Goal: Information Seeking & Learning: Learn about a topic

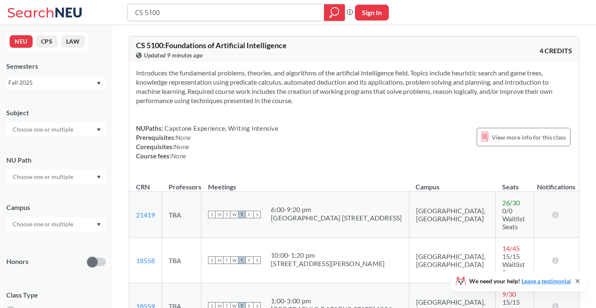
click at [211, 16] on input "CS 5100" at bounding box center [226, 12] width 184 height 14
type input "CS 5001"
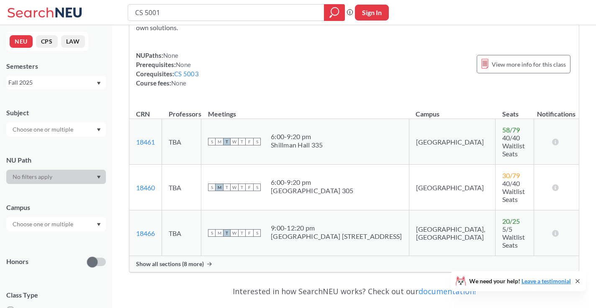
scroll to position [150, 0]
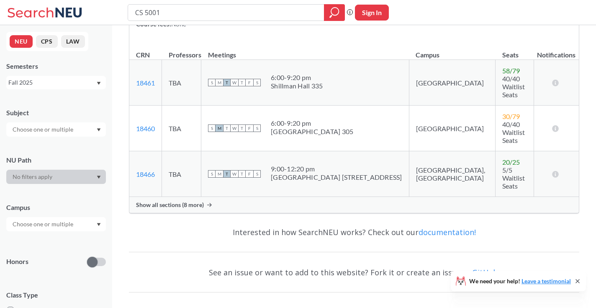
click at [196, 201] on span "Show all sections (8 more)" at bounding box center [170, 205] width 68 height 8
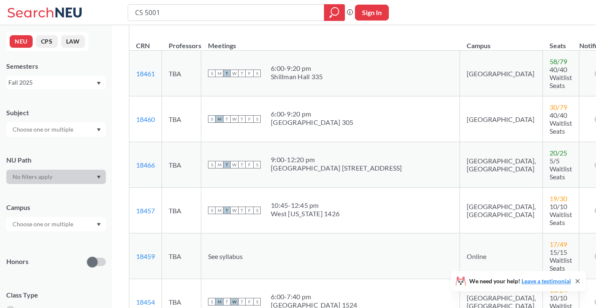
click at [550, 202] on span "10/10 Waitlist Seats" at bounding box center [561, 214] width 23 height 24
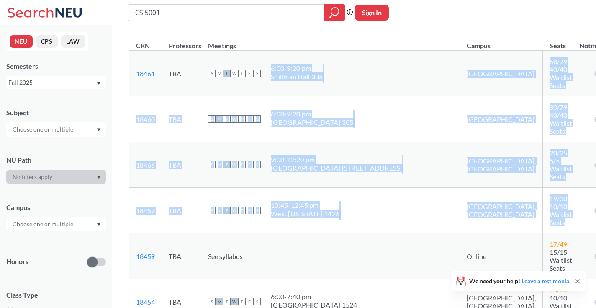
drag, startPoint x: 498, startPoint y: 180, endPoint x: 314, endPoint y: 60, distance: 220.0
click at [314, 60] on tbody "18461 View this section on Banner. TBA S M T W T F S 6:00 - 9:20 pm [GEOGRAPHIC…" at bounding box center [373, 302] width 489 height 502
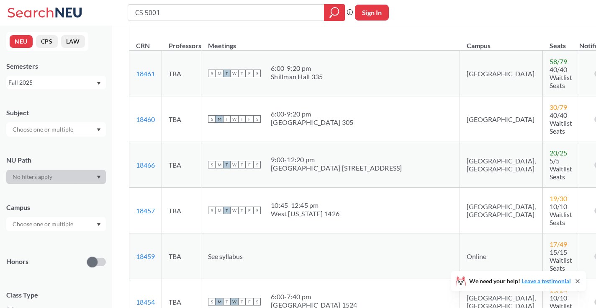
click at [314, 60] on td "S M T W T F S 6:00 - 9:20 pm [GEOGRAPHIC_DATA] 335" at bounding box center [330, 74] width 259 height 46
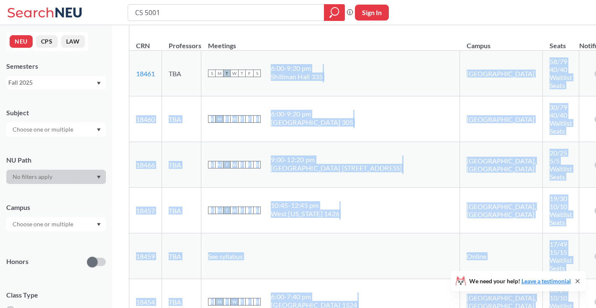
drag, startPoint x: 314, startPoint y: 60, endPoint x: 463, endPoint y: 250, distance: 241.0
click at [463, 250] on tbody "18461 View this section on Banner. TBA S M T W T F S 6:00 - 9:20 pm [GEOGRAPHIC…" at bounding box center [373, 302] width 489 height 502
click at [543, 279] on td "15 / 24 10/10 Waitlist Seats" at bounding box center [561, 302] width 36 height 46
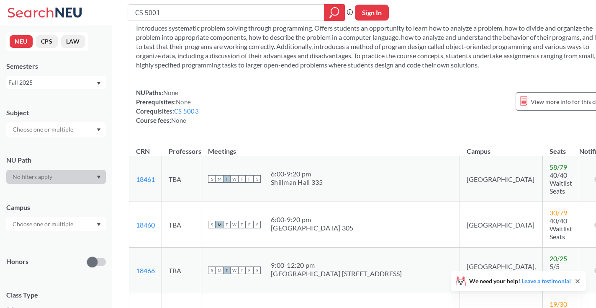
scroll to position [0, 0]
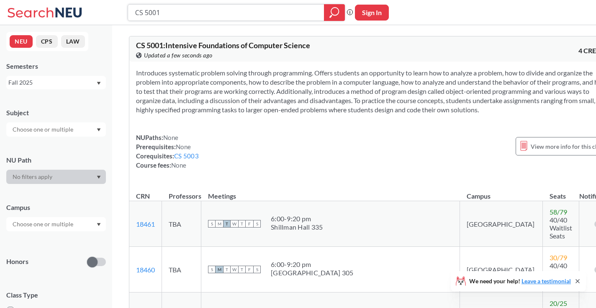
click at [193, 9] on input "CS 5001" at bounding box center [226, 12] width 184 height 14
type input "CS 5010"
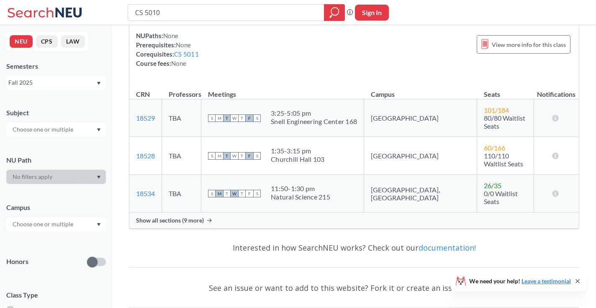
scroll to position [141, 0]
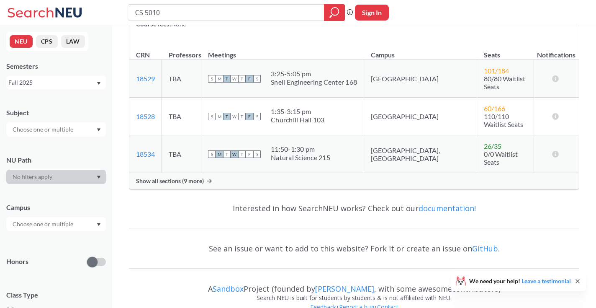
click at [195, 177] on span "Show all sections (9 more)" at bounding box center [170, 181] width 68 height 8
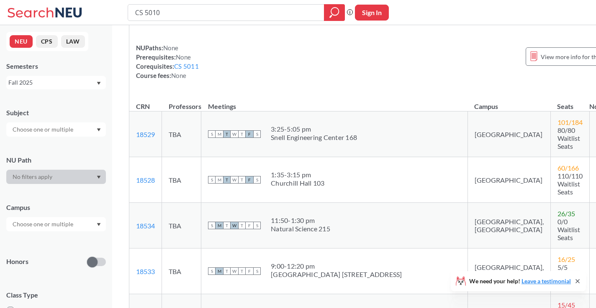
scroll to position [0, 0]
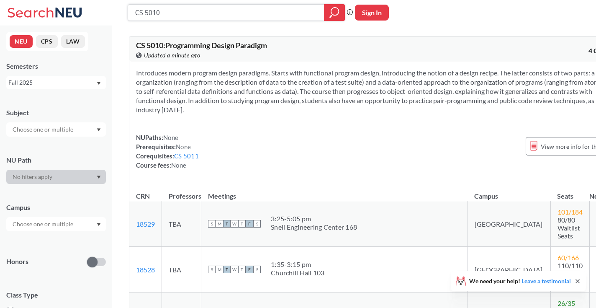
click at [157, 12] on input "CS 5010" at bounding box center [226, 12] width 184 height 14
type input "CS"
